Goal: Check status: Check status

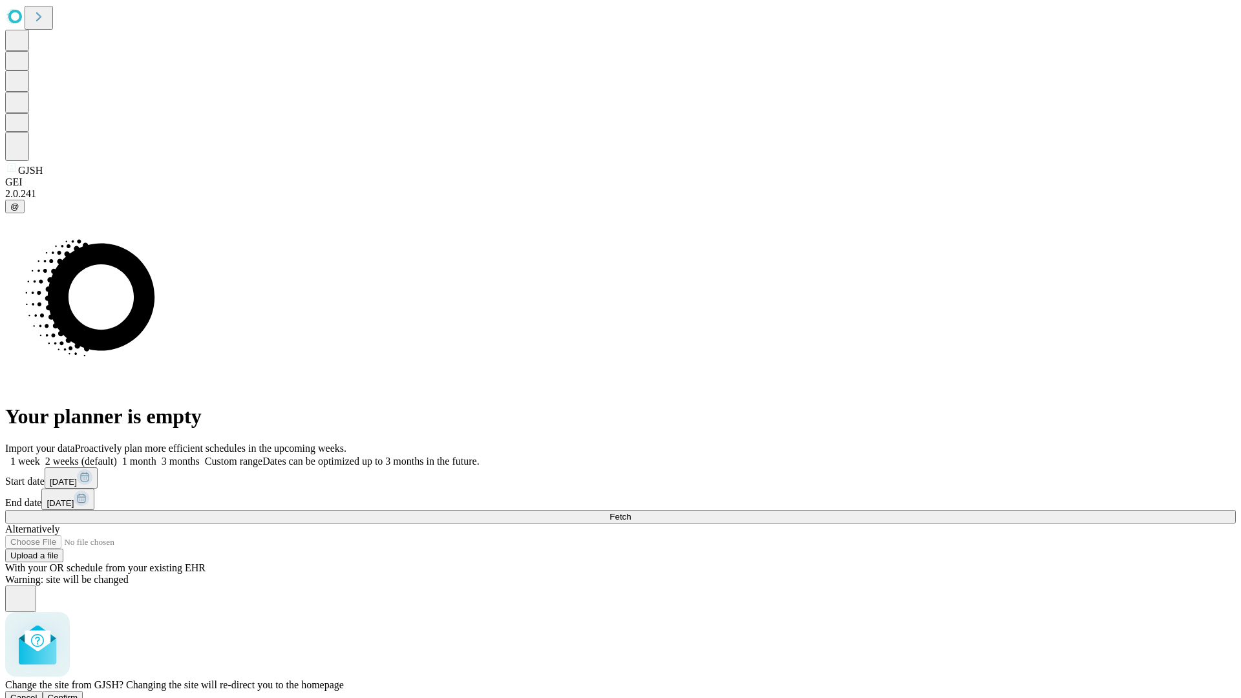
click at [78, 693] on span "Confirm" at bounding box center [63, 698] width 30 height 10
click at [117, 456] on label "2 weeks (default)" at bounding box center [78, 461] width 77 height 11
click at [631, 512] on span "Fetch" at bounding box center [619, 517] width 21 height 10
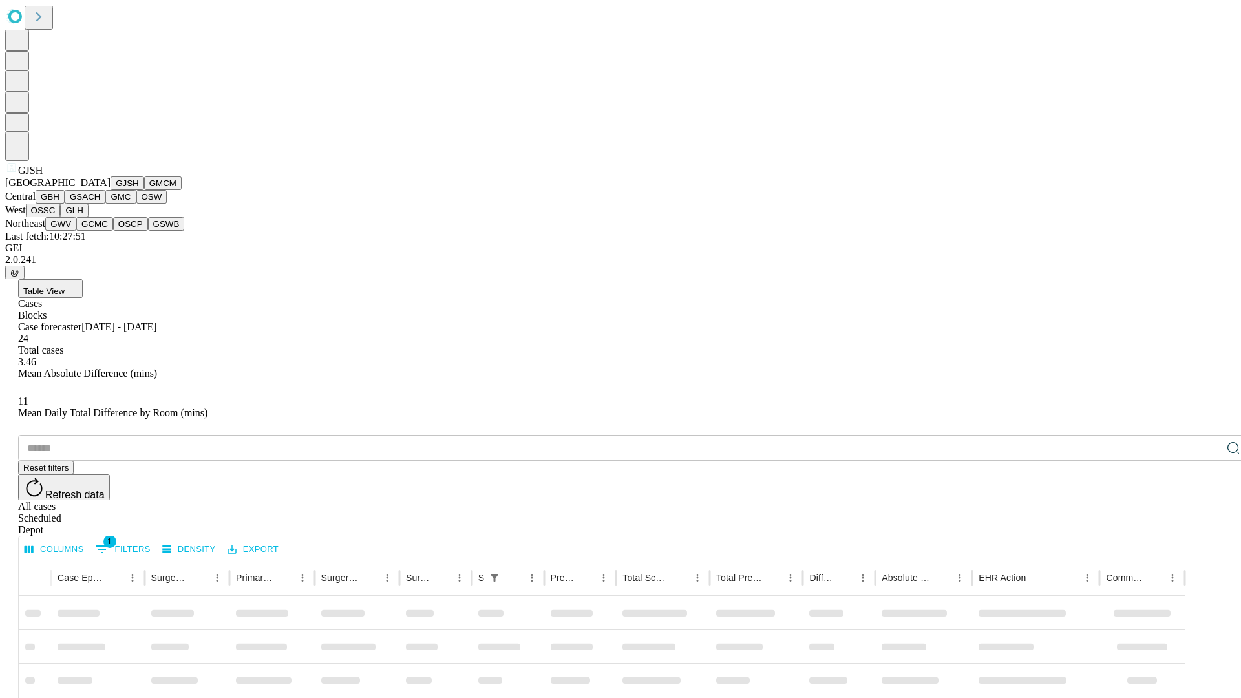
click at [144, 190] on button "GMCM" at bounding box center [162, 183] width 37 height 14
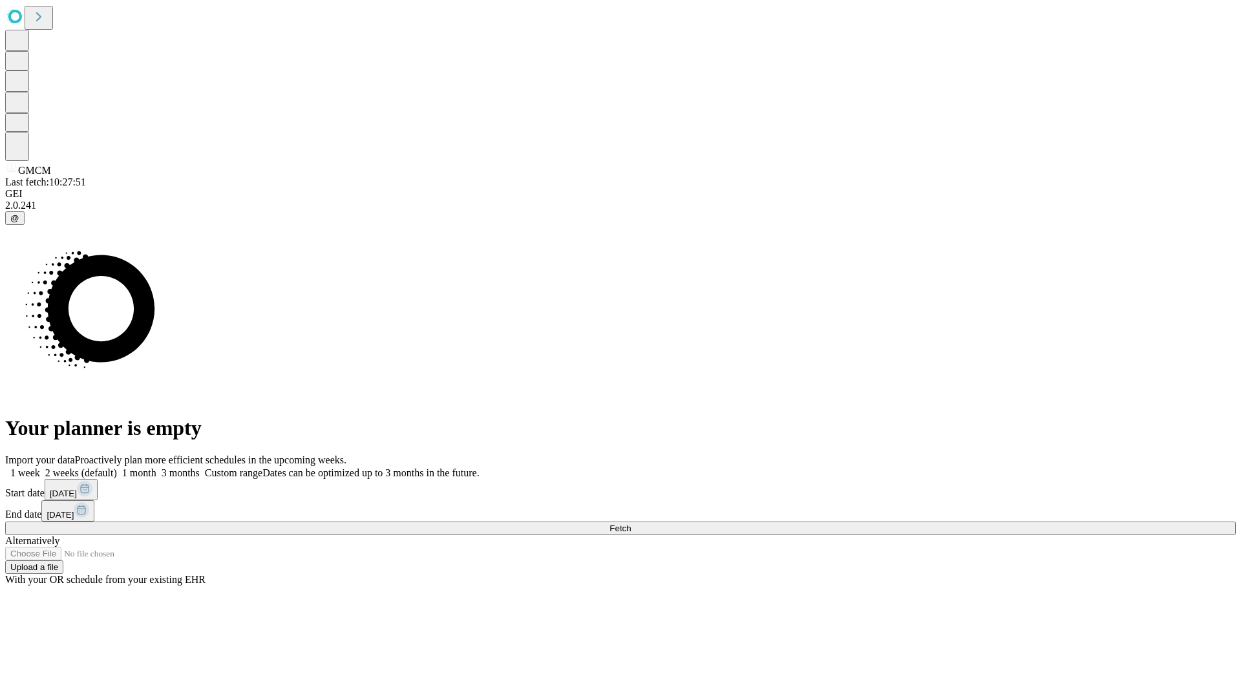
click at [117, 467] on label "2 weeks (default)" at bounding box center [78, 472] width 77 height 11
click at [631, 523] on span "Fetch" at bounding box center [619, 528] width 21 height 10
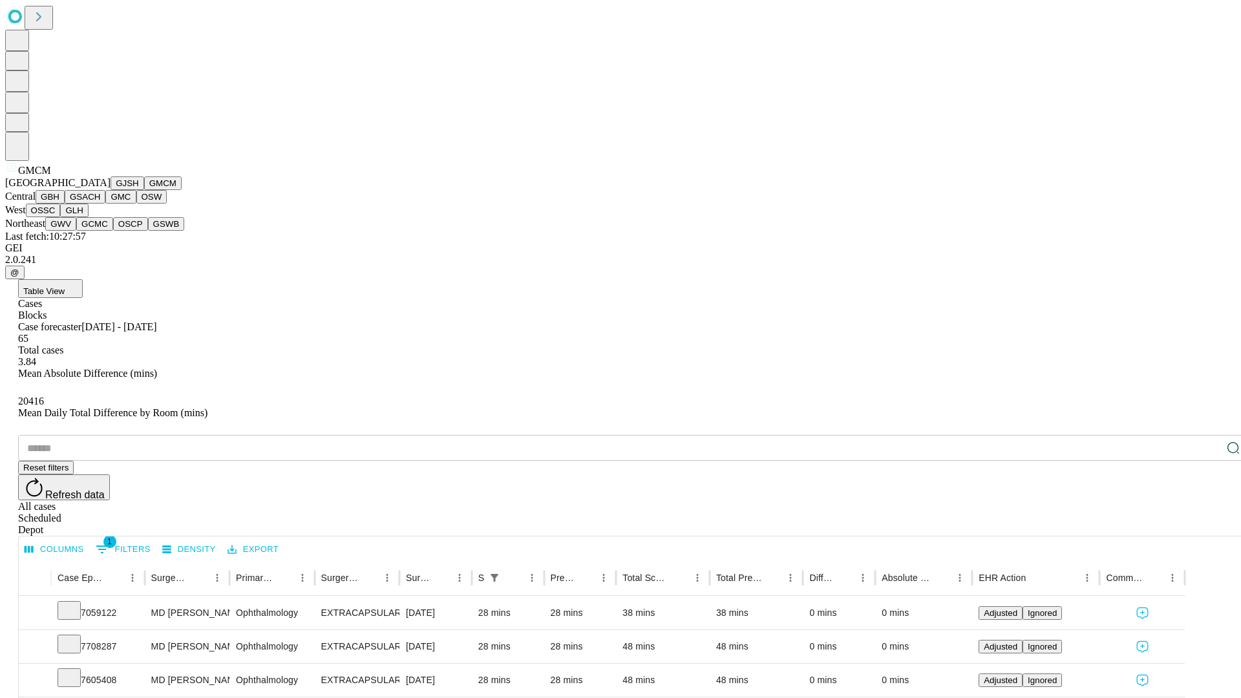
click at [65, 204] on button "GBH" at bounding box center [50, 197] width 29 height 14
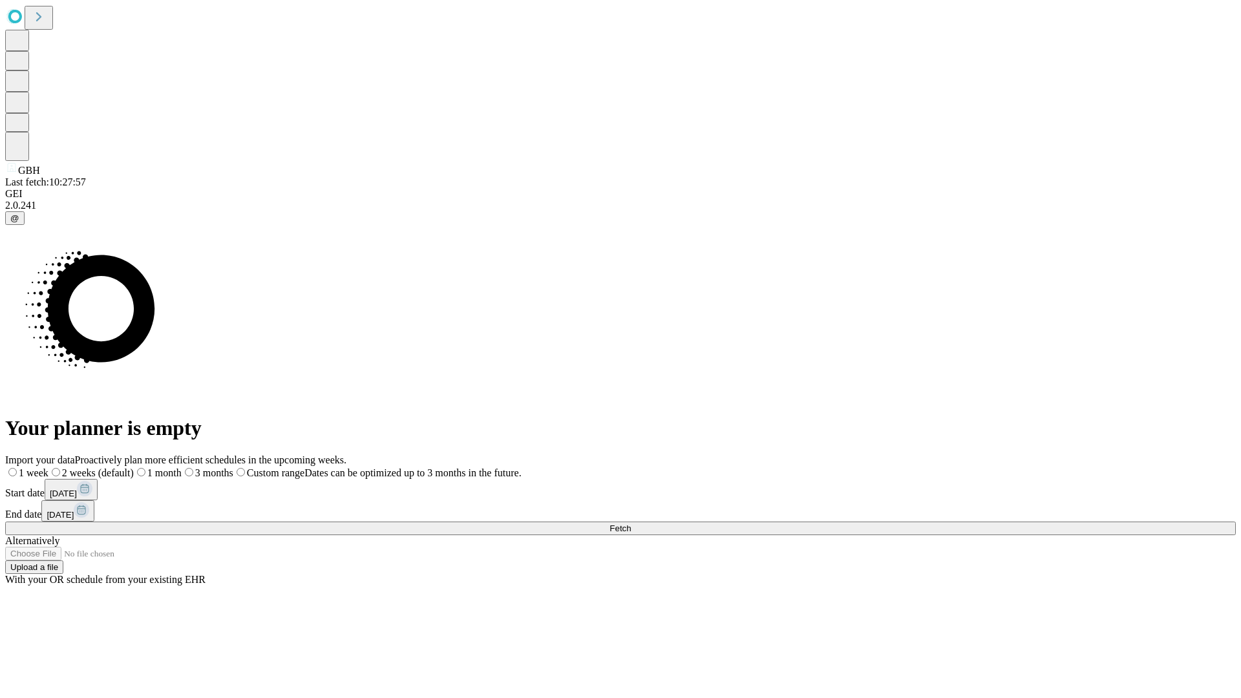
click at [134, 467] on label "2 weeks (default)" at bounding box center [90, 472] width 85 height 11
click at [631, 523] on span "Fetch" at bounding box center [619, 528] width 21 height 10
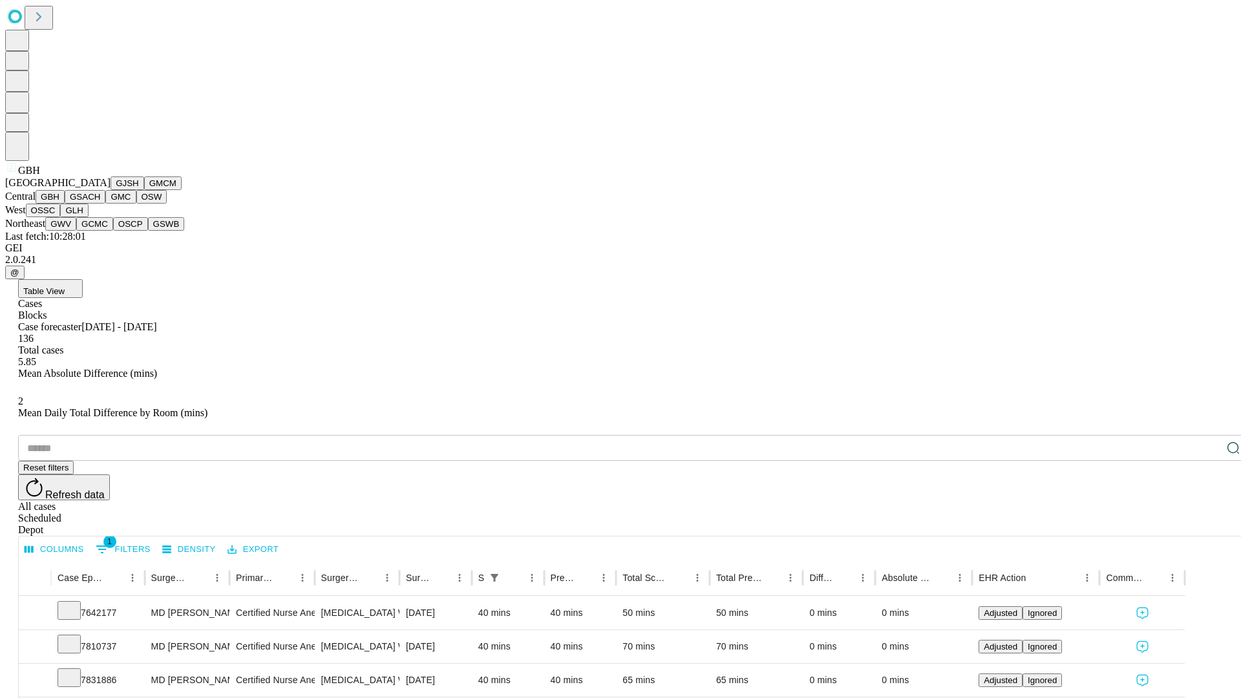
click at [100, 204] on button "GSACH" at bounding box center [85, 197] width 41 height 14
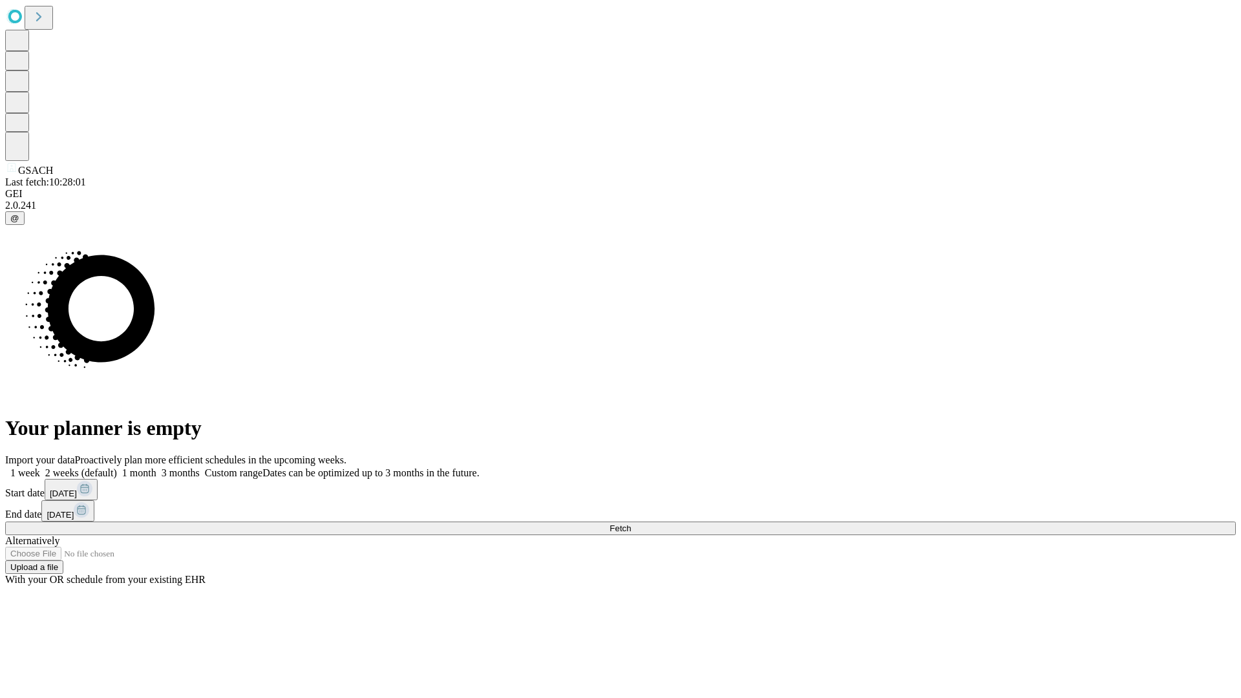
click at [117, 467] on label "2 weeks (default)" at bounding box center [78, 472] width 77 height 11
click at [631, 523] on span "Fetch" at bounding box center [619, 528] width 21 height 10
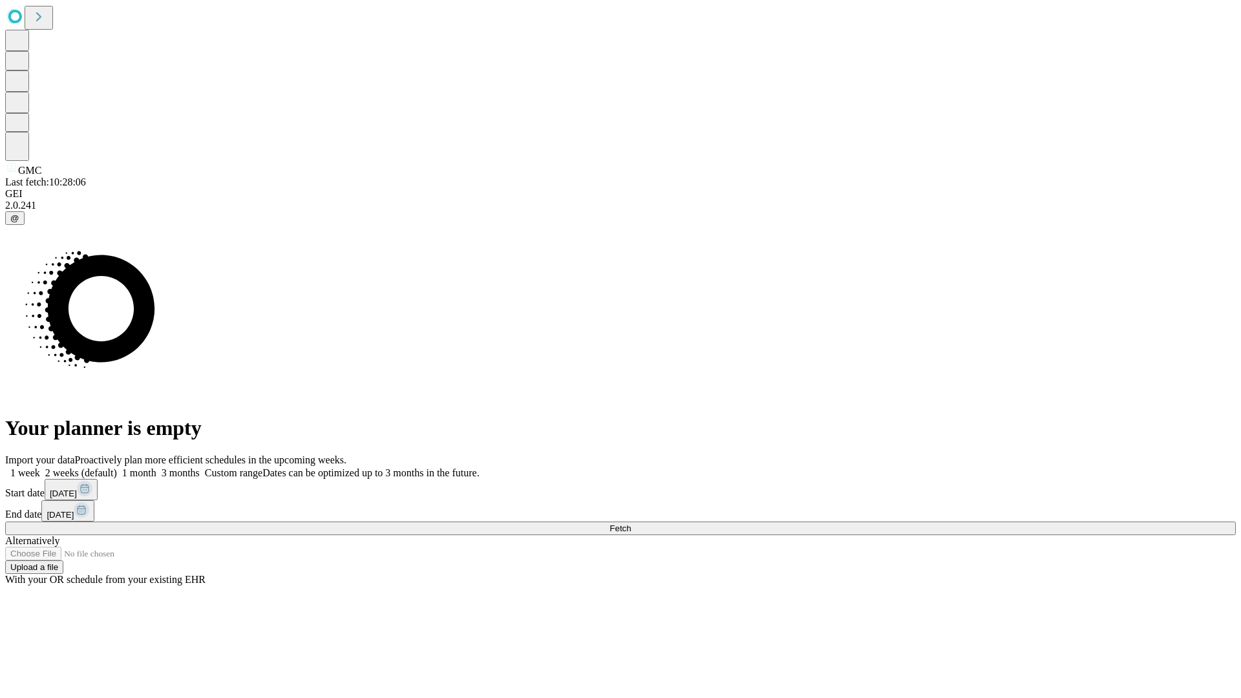
click at [117, 467] on label "2 weeks (default)" at bounding box center [78, 472] width 77 height 11
click at [631, 523] on span "Fetch" at bounding box center [619, 528] width 21 height 10
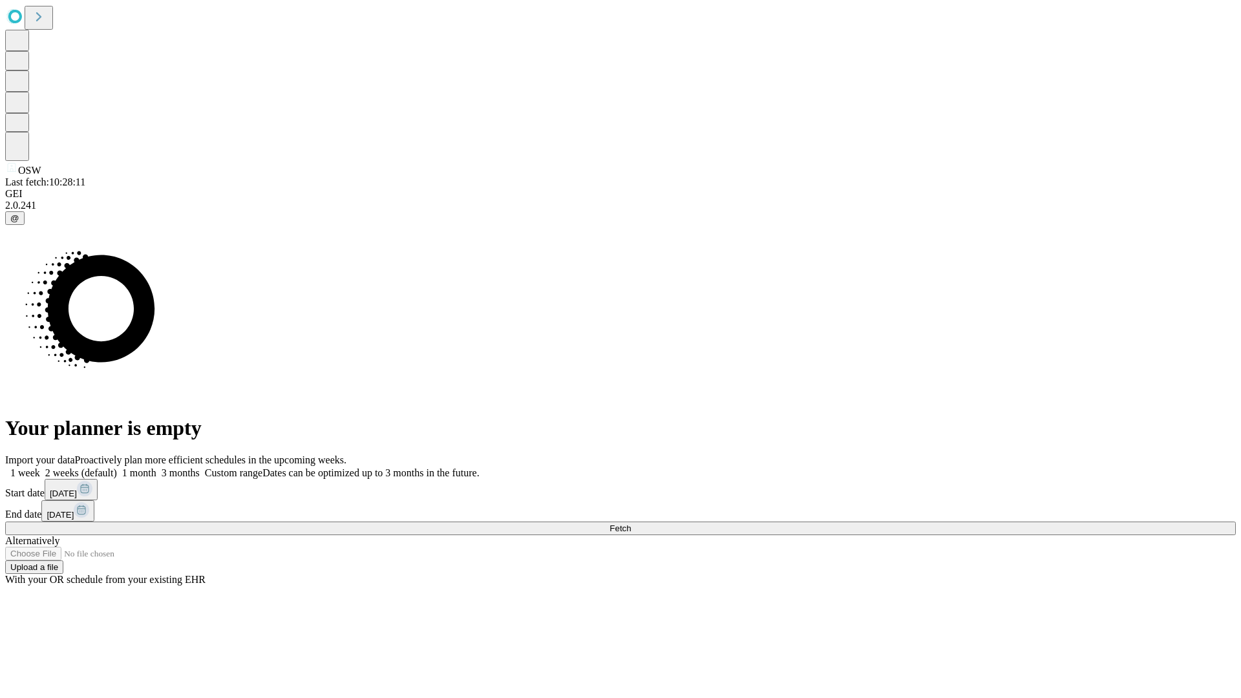
click at [117, 467] on label "2 weeks (default)" at bounding box center [78, 472] width 77 height 11
click at [631, 523] on span "Fetch" at bounding box center [619, 528] width 21 height 10
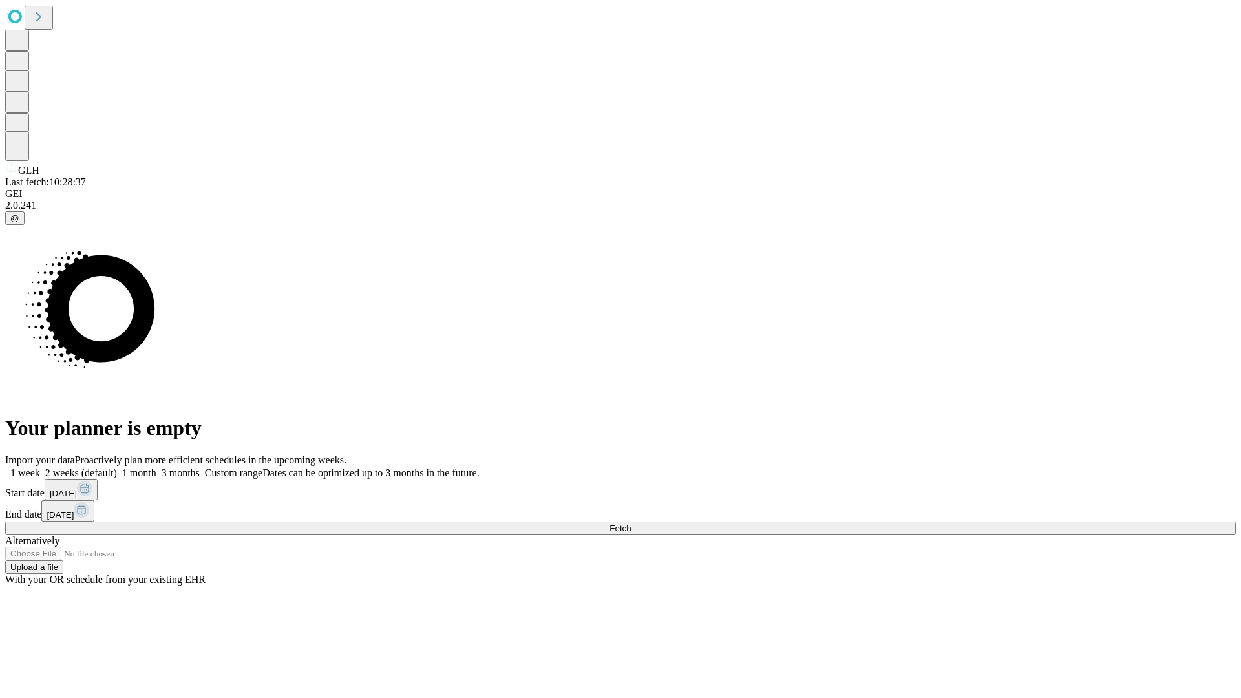
click at [631, 523] on span "Fetch" at bounding box center [619, 528] width 21 height 10
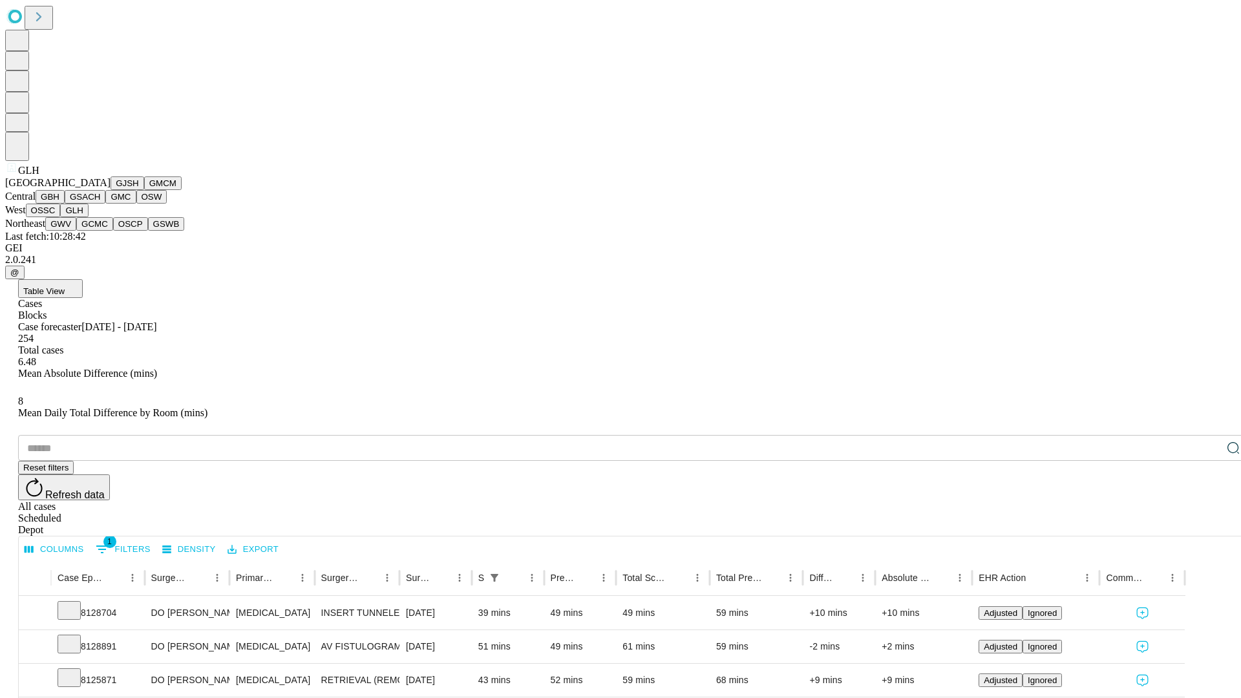
click at [76, 231] on button "GWV" at bounding box center [60, 224] width 31 height 14
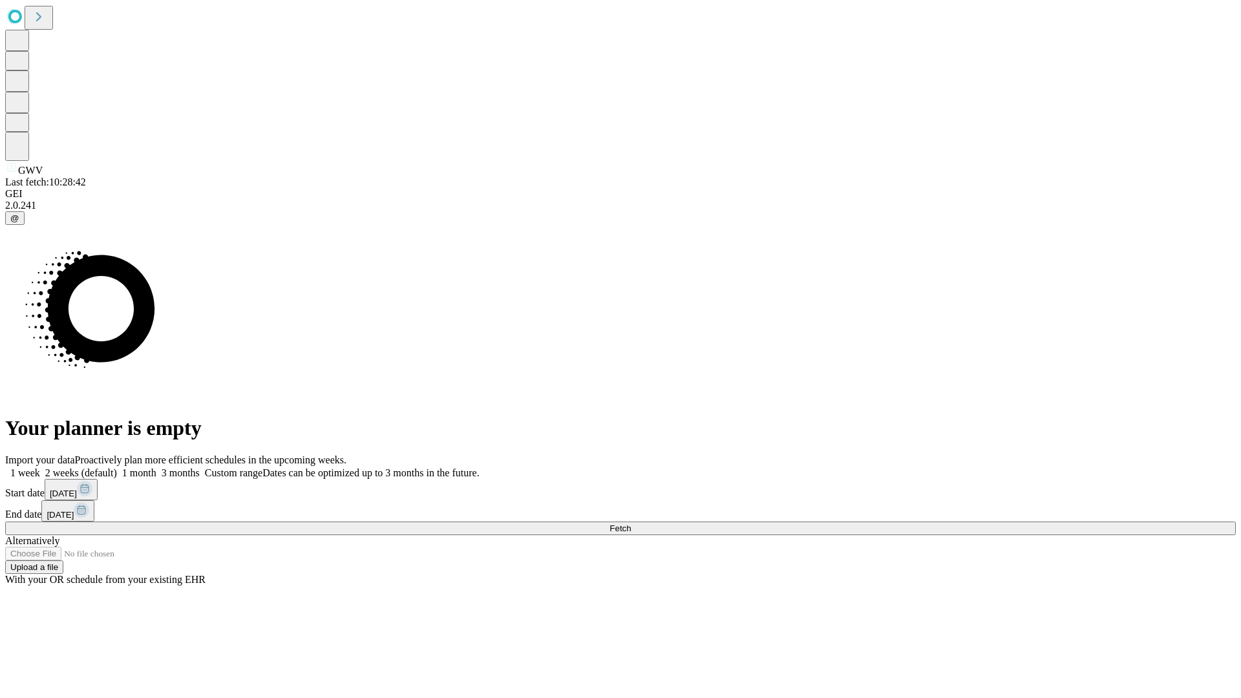
click at [117, 467] on label "2 weeks (default)" at bounding box center [78, 472] width 77 height 11
click at [631, 523] on span "Fetch" at bounding box center [619, 528] width 21 height 10
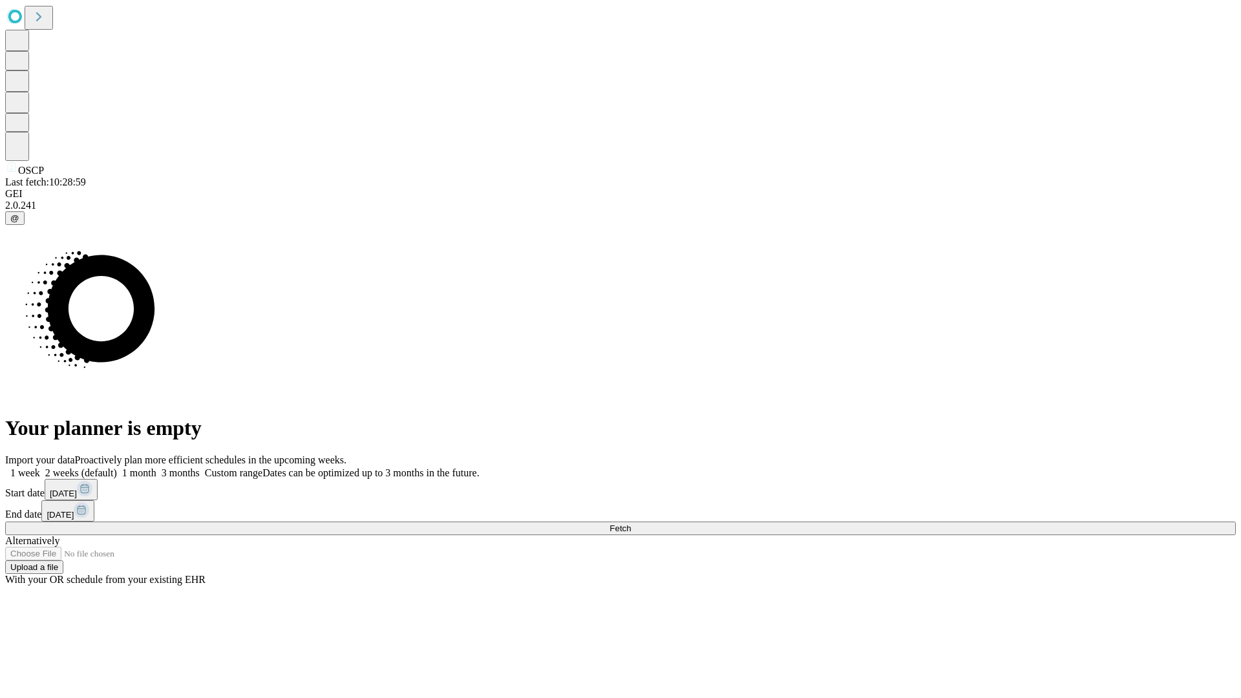
click at [117, 467] on label "2 weeks (default)" at bounding box center [78, 472] width 77 height 11
click at [631, 523] on span "Fetch" at bounding box center [619, 528] width 21 height 10
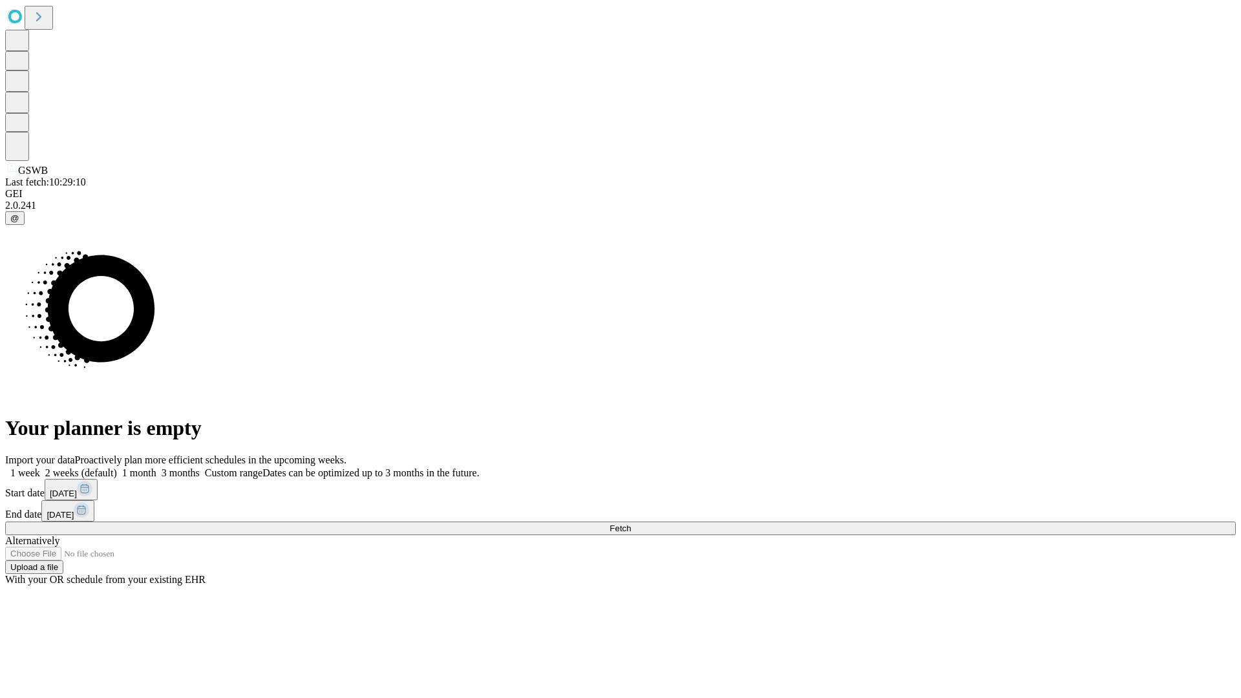
click at [631, 523] on span "Fetch" at bounding box center [619, 528] width 21 height 10
